Goal: Information Seeking & Learning: Compare options

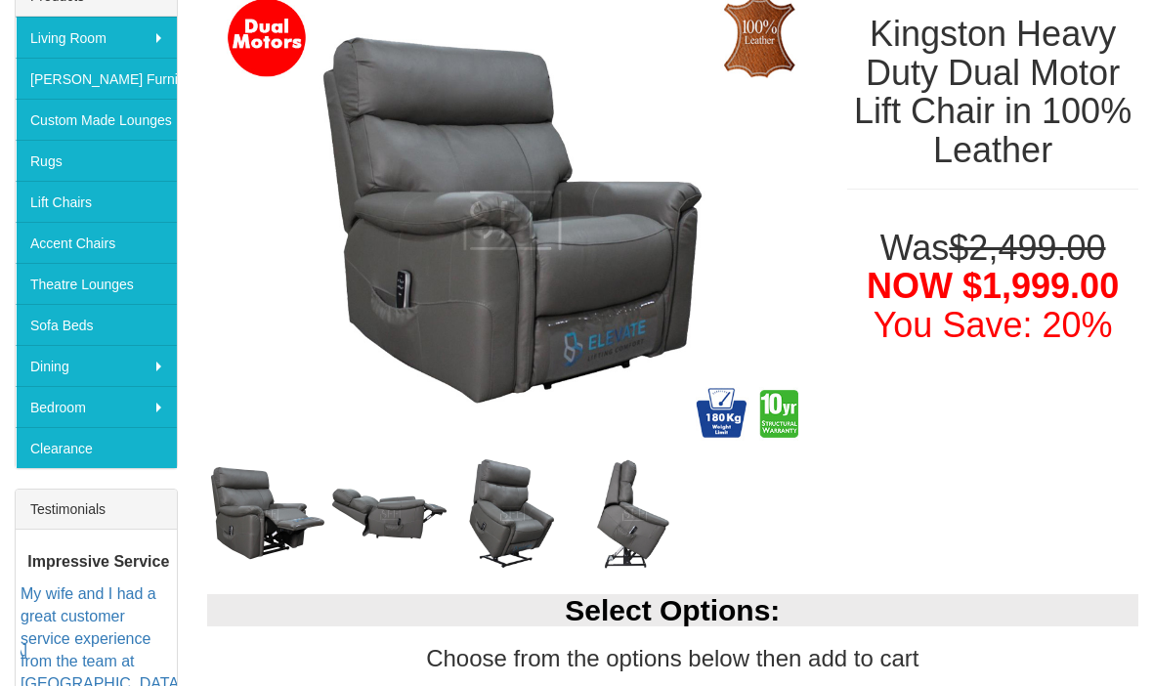
scroll to position [367, 0]
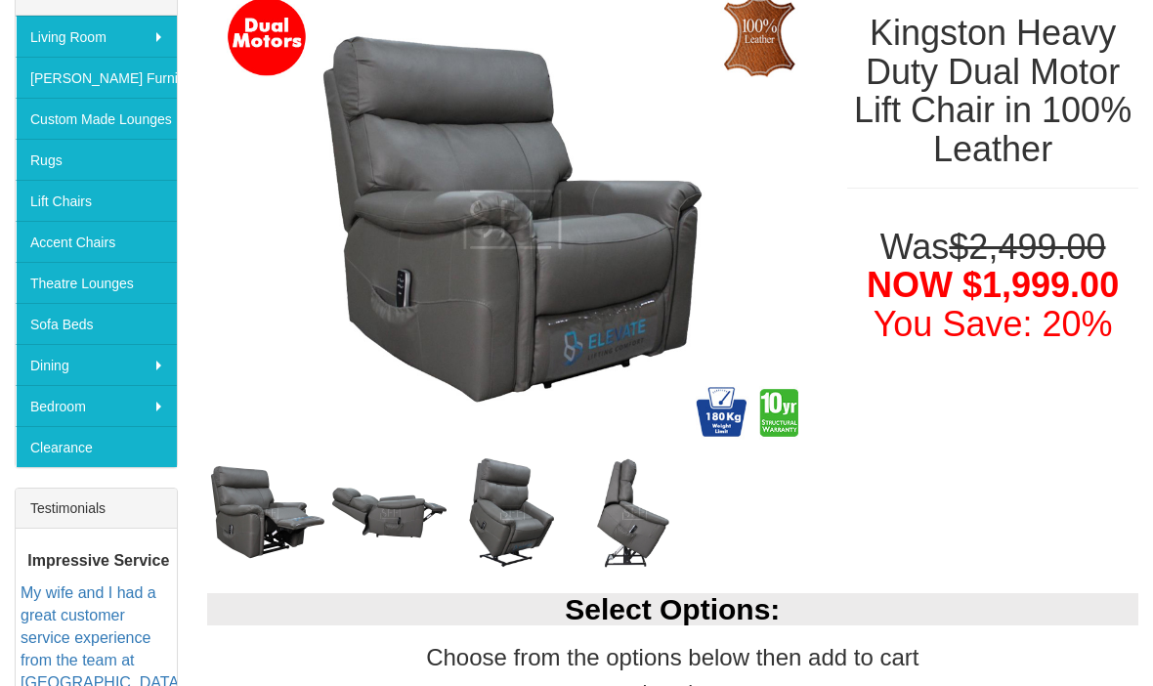
click at [96, 191] on link "Lift Chairs" at bounding box center [96, 201] width 161 height 41
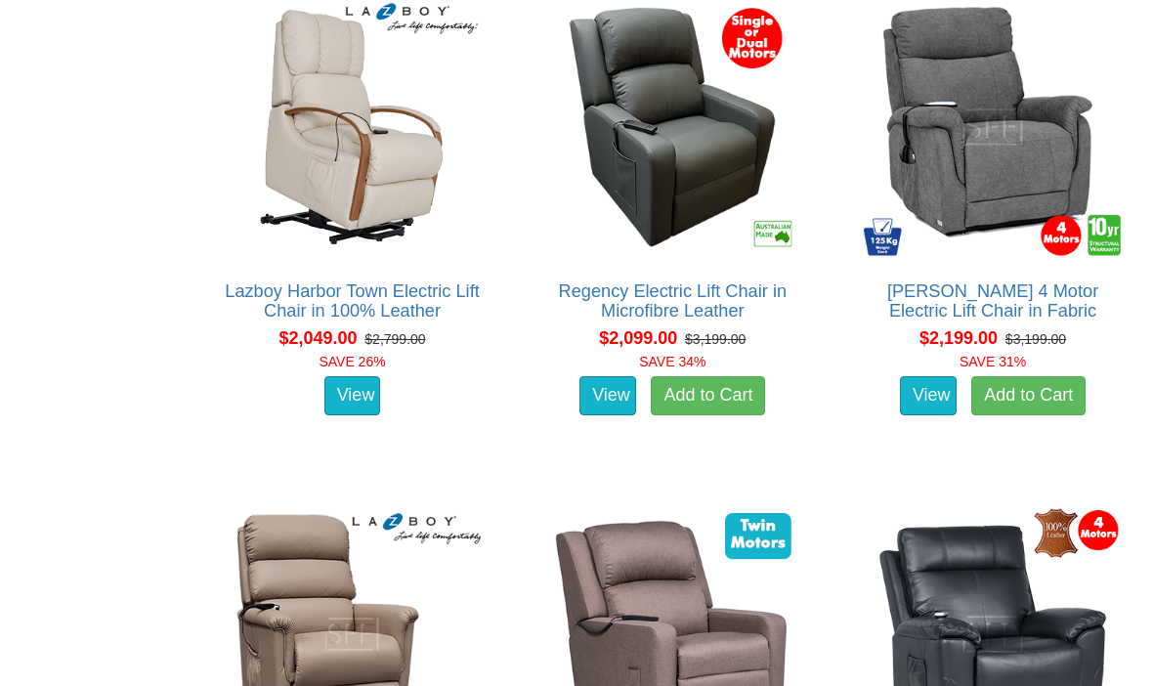
scroll to position [2770, 0]
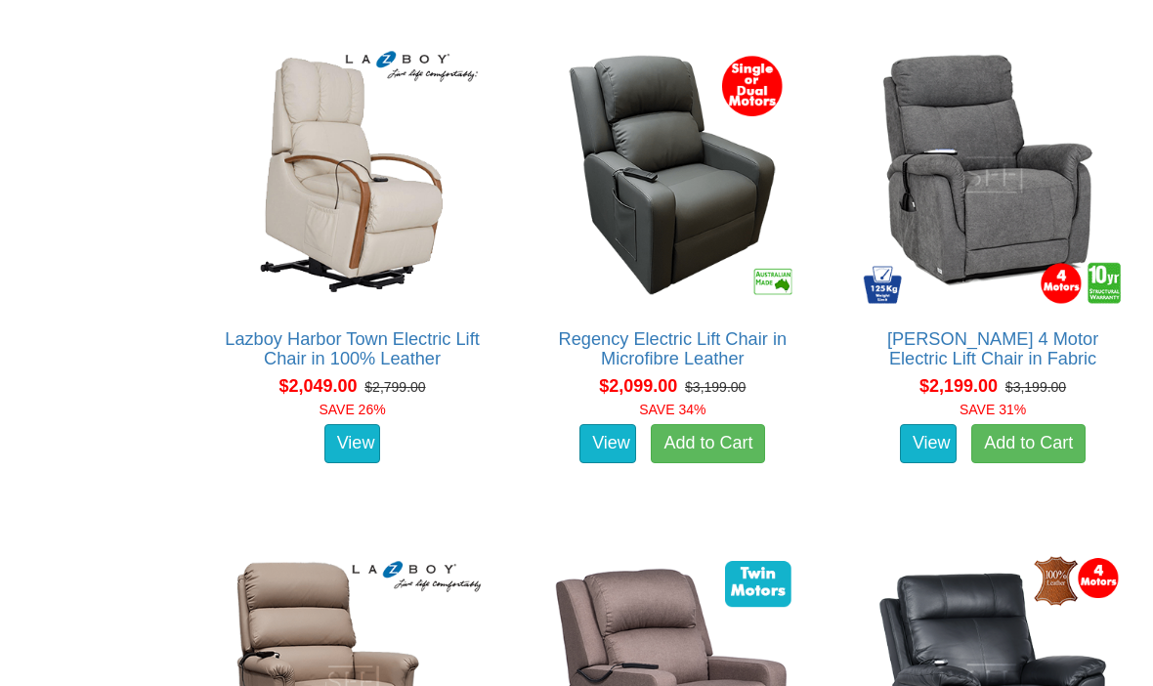
click at [932, 463] on link "View" at bounding box center [928, 443] width 57 height 39
click at [905, 463] on link "View" at bounding box center [928, 443] width 57 height 39
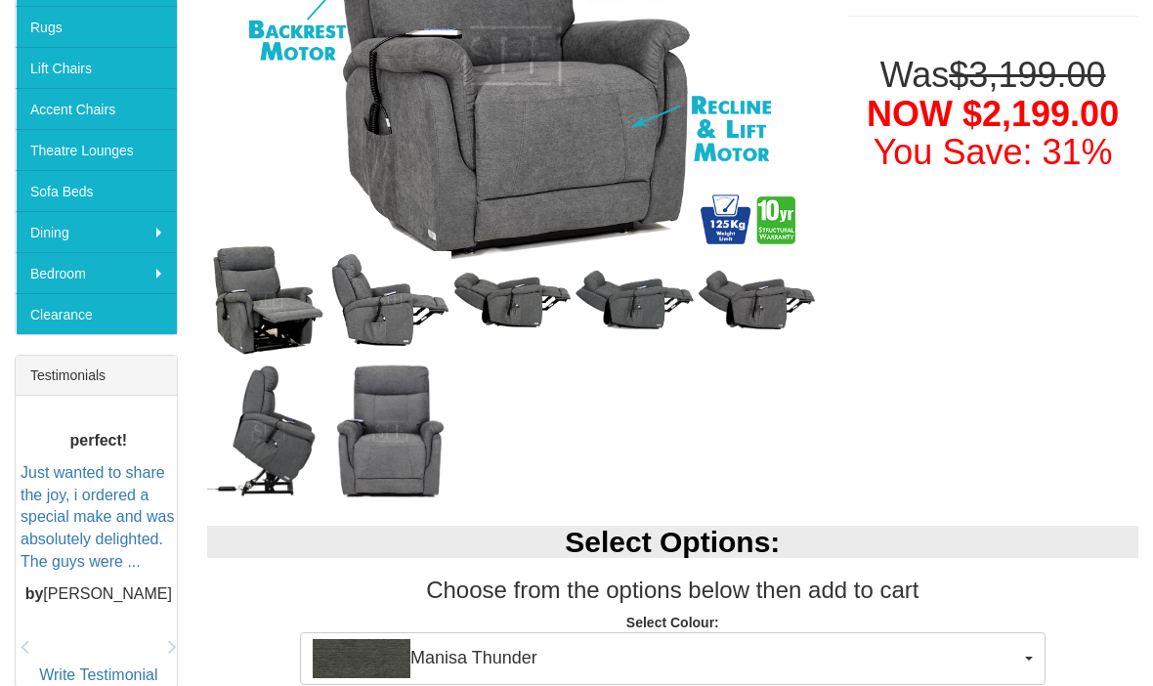
scroll to position [495, 0]
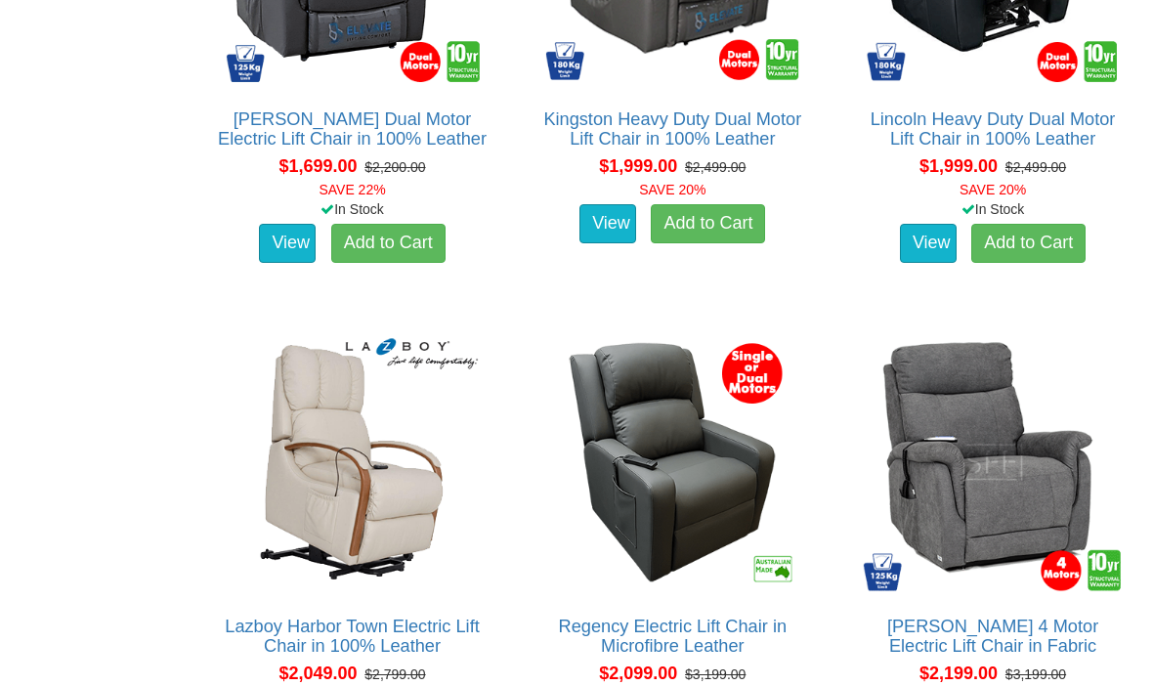
scroll to position [2502, 0]
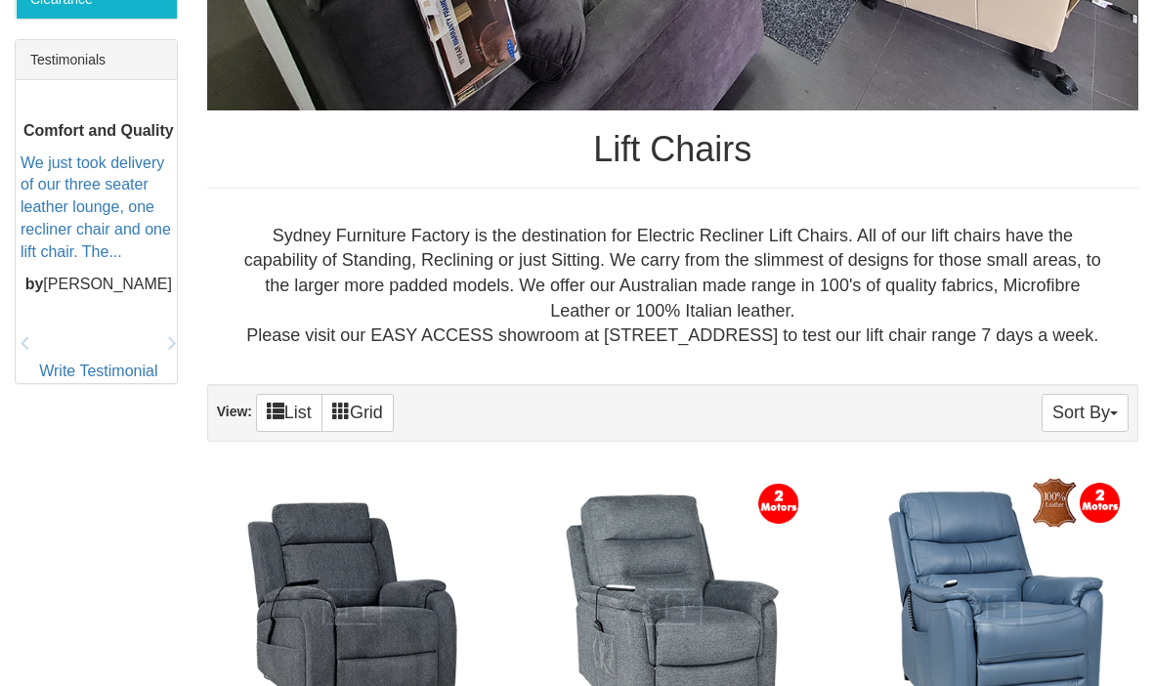
scroll to position [811, 0]
